Goal: Check status: Check status

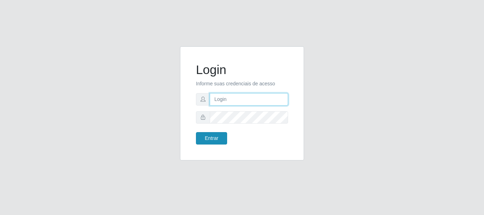
type input "elvis@casatudo"
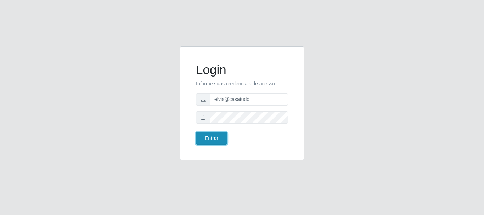
click at [220, 141] on button "Entrar" at bounding box center [211, 138] width 31 height 12
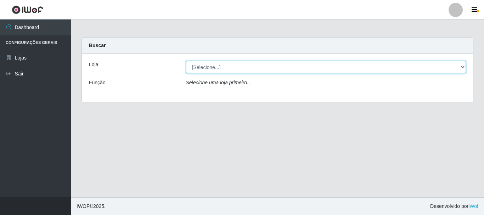
click at [231, 73] on select "[Selecione...] Casatudo BR" at bounding box center [326, 67] width 280 height 12
select select "197"
click at [186, 61] on select "[Selecione...] Casatudo BR" at bounding box center [326, 67] width 280 height 12
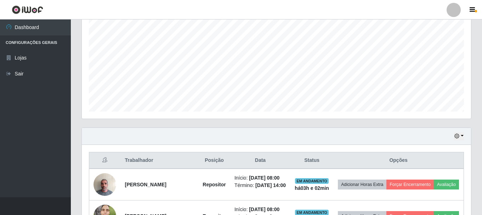
scroll to position [240, 0]
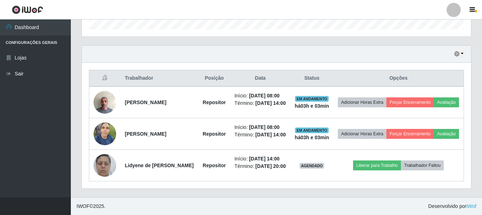
click at [457, 46] on div "Hoje 1 dia 3 dias 1 Semana Não encerrados" at bounding box center [276, 54] width 389 height 17
click at [460, 50] on button "button" at bounding box center [459, 54] width 10 height 8
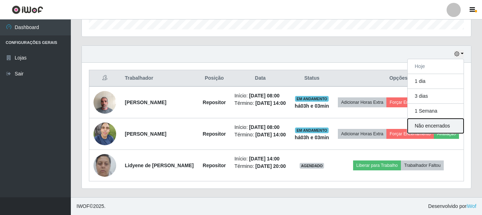
click at [425, 119] on button "Não encerrados" at bounding box center [436, 126] width 56 height 15
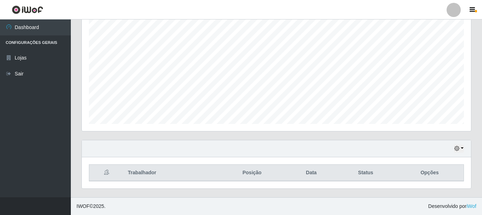
scroll to position [0, 0]
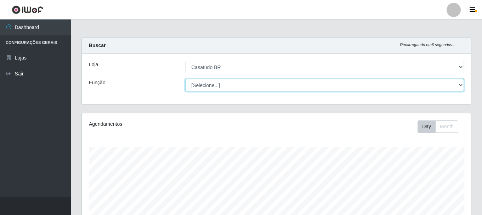
click at [458, 87] on select "[Selecione...] Auxiliar de Estoque Auxiliar de Estoque + Auxiliar de Estoque ++…" at bounding box center [324, 85] width 279 height 12
select select "24"
click at [185, 79] on select "[Selecione...] Auxiliar de Estoque Auxiliar de Estoque + Auxiliar de Estoque ++…" at bounding box center [324, 85] width 279 height 12
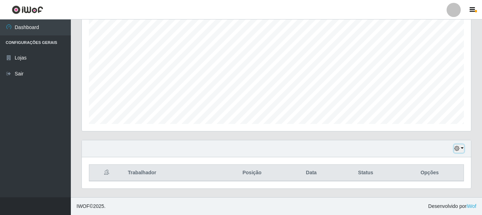
click at [462, 152] on button "button" at bounding box center [459, 148] width 10 height 8
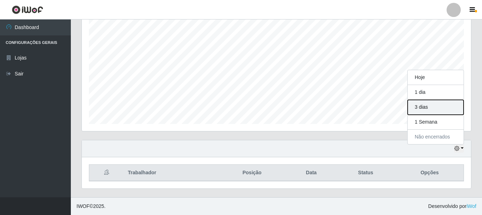
click at [425, 113] on button "3 dias" at bounding box center [436, 107] width 56 height 15
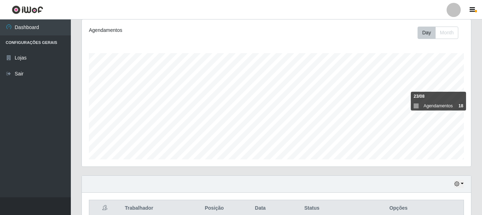
scroll to position [0, 0]
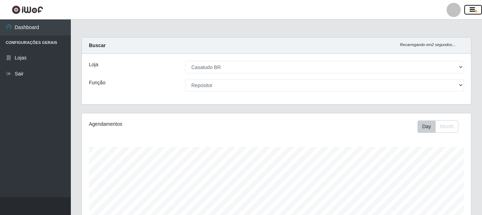
click at [477, 8] on button "button" at bounding box center [473, 10] width 18 height 10
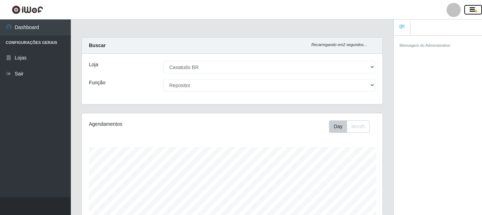
scroll to position [354008, 353854]
click at [477, 8] on button "button" at bounding box center [473, 10] width 18 height 10
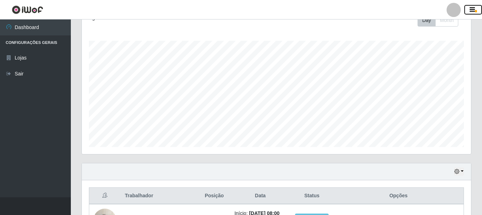
scroll to position [212, 0]
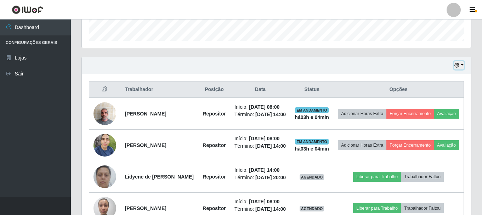
click at [460, 65] on button "button" at bounding box center [459, 65] width 10 height 8
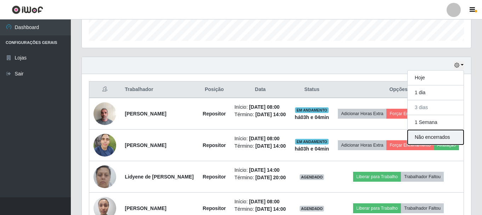
click at [444, 134] on button "Não encerrados" at bounding box center [436, 137] width 56 height 15
